Goal: Find specific page/section: Find specific page/section

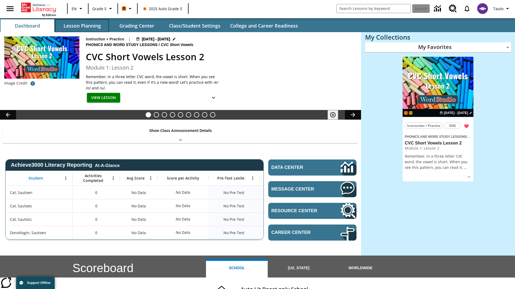
click at [82, 26] on button "Lesson Planning" at bounding box center [82, 25] width 54 height 13
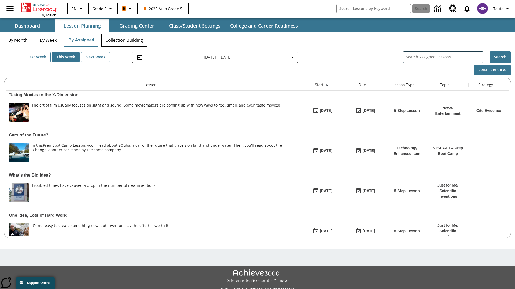
click at [124, 40] on button "Collection Building" at bounding box center [124, 40] width 46 height 13
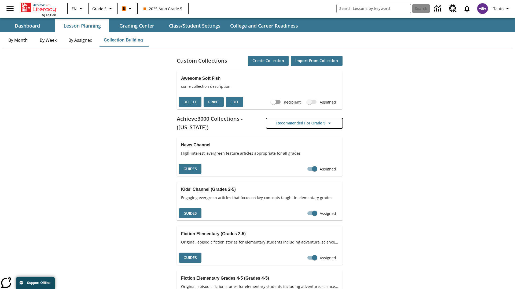
click at [304, 123] on button "Recommended for Grade 5" at bounding box center [304, 123] width 76 height 10
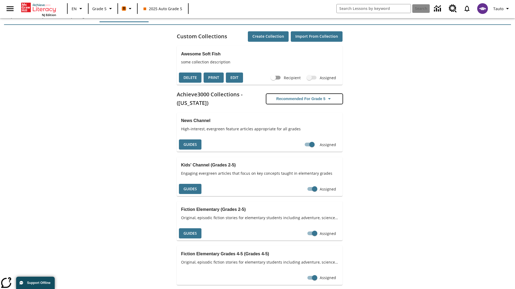
scroll to position [164, 0]
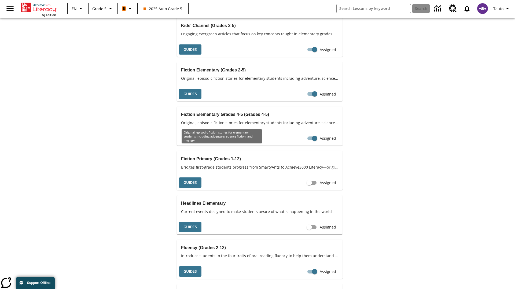
click at [304, 10] on input "Assigned" at bounding box center [314, 5] width 31 height 10
checkbox input "false"
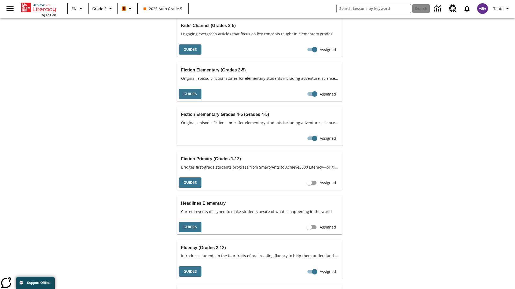
scroll to position [0, 0]
